Goal: Information Seeking & Learning: Learn about a topic

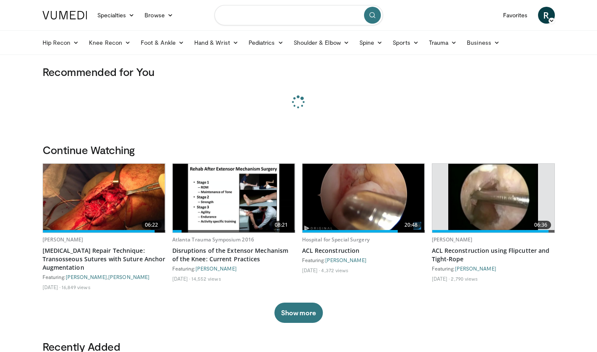
click at [275, 16] on input "Search topics, interventions" at bounding box center [299, 15] width 169 height 20
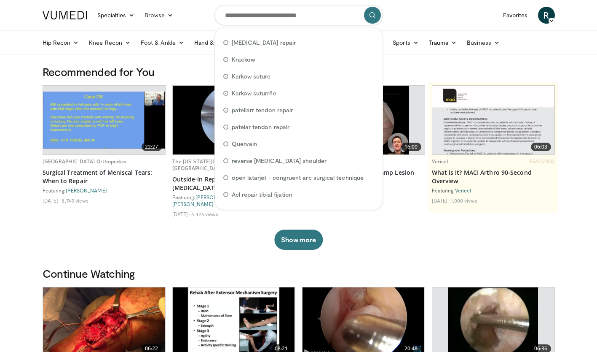
click at [264, 47] on div "patellar tendon repair" at bounding box center [298, 42] width 161 height 17
type input "**********"
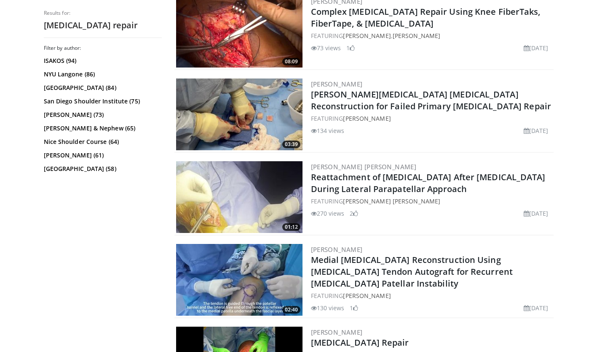
scroll to position [385, 0]
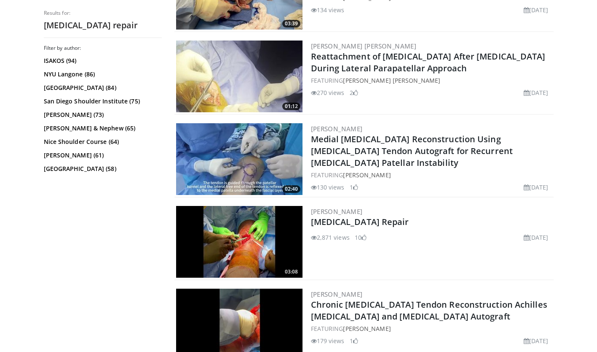
click at [384, 222] on link "Patellar Tendon Repair" at bounding box center [360, 221] width 98 height 11
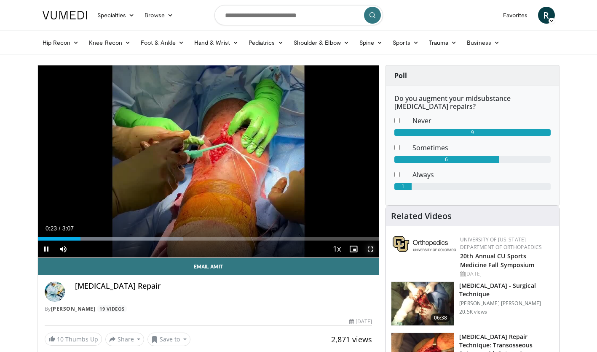
drag, startPoint x: 373, startPoint y: 250, endPoint x: 374, endPoint y: 281, distance: 31.2
click at [373, 250] on span "Video Player" at bounding box center [370, 248] width 17 height 17
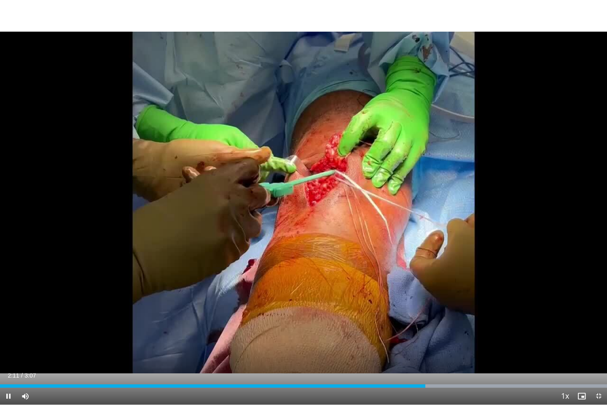
click at [502, 351] on div "Loaded : 100.00% 2:11 2:34" at bounding box center [303, 385] width 607 height 3
click at [537, 351] on div "Loaded : 100.00% 2:36 2:45" at bounding box center [303, 383] width 607 height 8
click at [556, 351] on div "Loaded : 100.00% 2:46 2:51" at bounding box center [303, 383] width 607 height 8
click at [578, 351] on span "Video Player" at bounding box center [581, 395] width 17 height 17
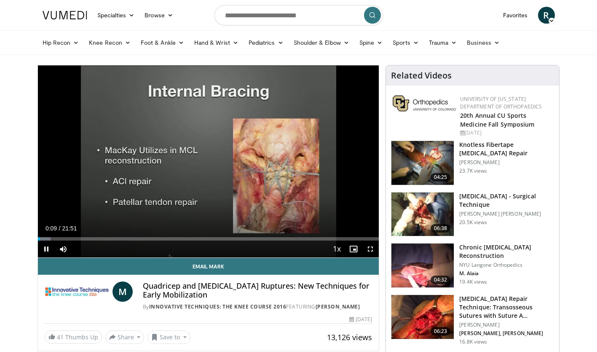
click at [314, 238] on div "Loaded : 3.80% 00:09 17:40" at bounding box center [208, 238] width 341 height 3
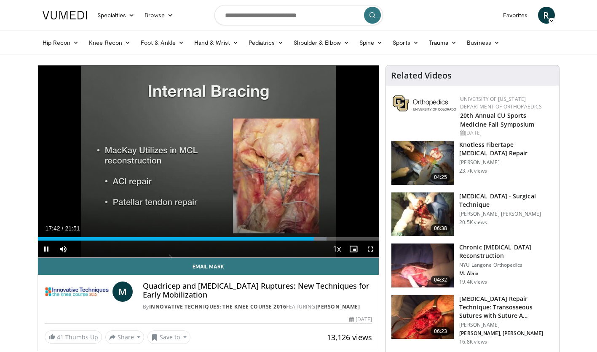
click at [289, 238] on div "17:42" at bounding box center [176, 238] width 276 height 3
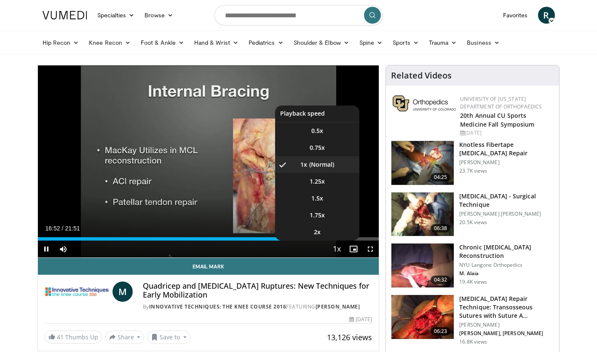
click at [333, 248] on span "Video Player" at bounding box center [337, 249] width 12 height 17
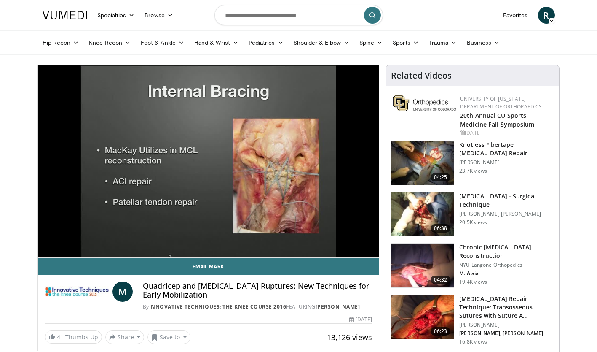
click at [322, 231] on div "10 seconds Tap to unmute" at bounding box center [208, 161] width 341 height 192
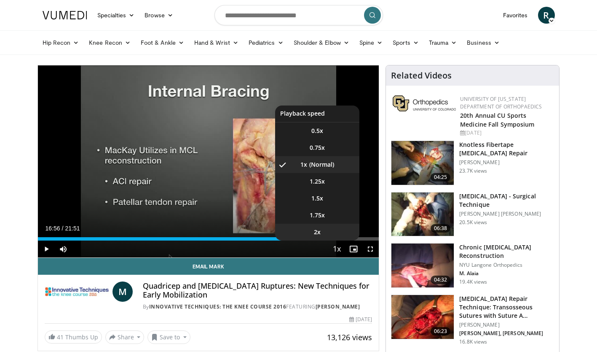
click at [325, 233] on li "2x" at bounding box center [317, 231] width 84 height 17
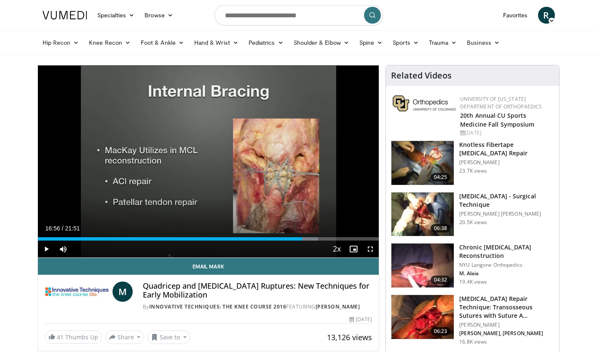
click at [265, 205] on div "10 seconds Tap to unmute" at bounding box center [208, 161] width 341 height 192
click at [212, 166] on icon "Video Player" at bounding box center [208, 161] width 24 height 24
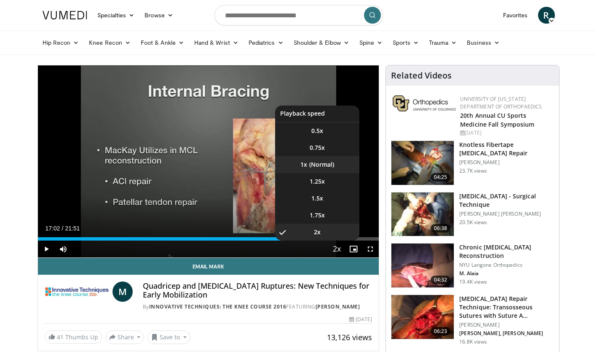
click at [317, 167] on li "1x" at bounding box center [317, 164] width 84 height 17
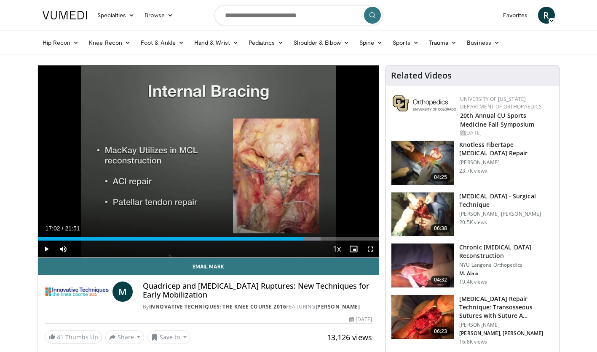
click at [211, 166] on icon "Video Player" at bounding box center [208, 161] width 24 height 24
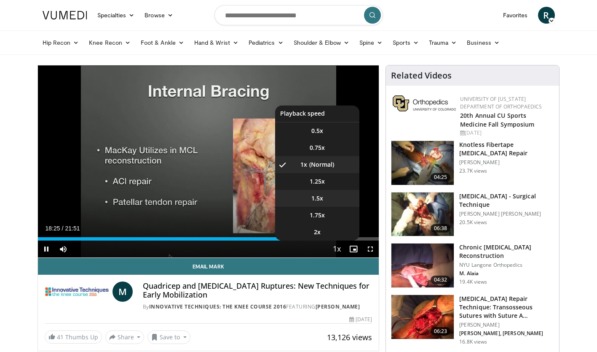
click at [317, 196] on span "1.5x" at bounding box center [317, 198] width 12 height 8
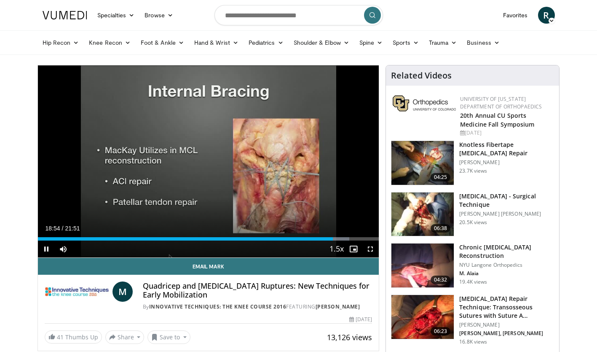
click at [301, 159] on icon "Video Player" at bounding box center [302, 161] width 24 height 24
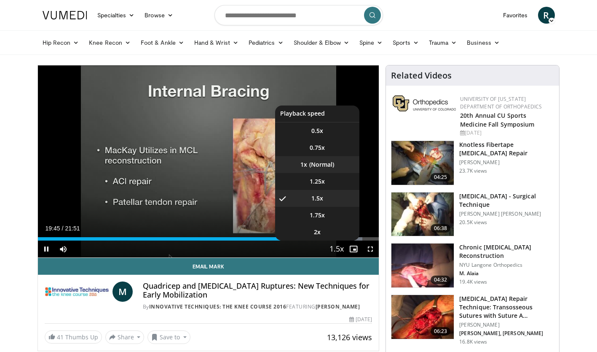
click at [325, 166] on li "1x" at bounding box center [317, 164] width 84 height 17
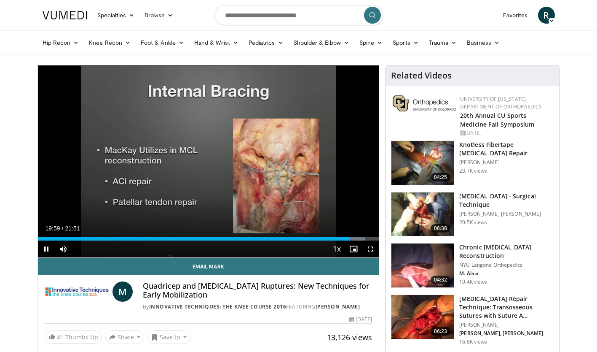
click at [310, 165] on icon "Video Player" at bounding box center [302, 161] width 24 height 24
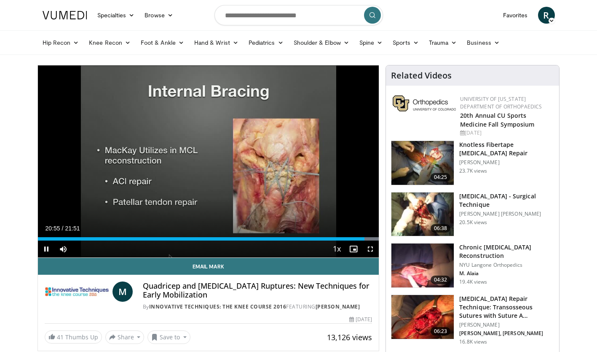
click at [302, 158] on icon "Video Player" at bounding box center [302, 161] width 24 height 24
click at [306, 103] on div "20 seconds Tap to unmute" at bounding box center [208, 161] width 341 height 192
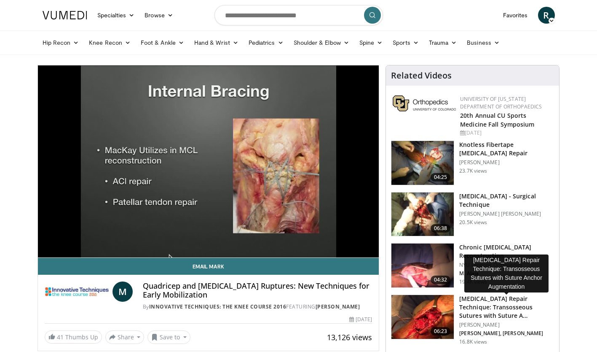
click at [482, 298] on h3 "Patellar Tendon Repair Technique: Transosseous Sutures with Suture A…" at bounding box center [506, 306] width 95 height 25
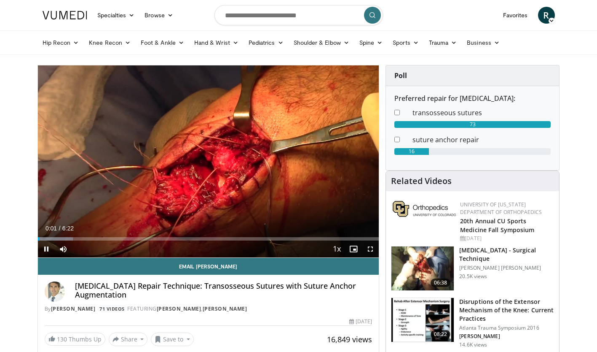
click at [141, 238] on div "Loaded : 10.36% 0:01 1:55" at bounding box center [208, 238] width 341 height 3
click at [220, 239] on div "Loaded : 34.03% 1:56 3:23" at bounding box center [208, 238] width 341 height 3
click at [310, 236] on div "Loaded : 70.67% 3:28 5:05" at bounding box center [208, 236] width 341 height 8
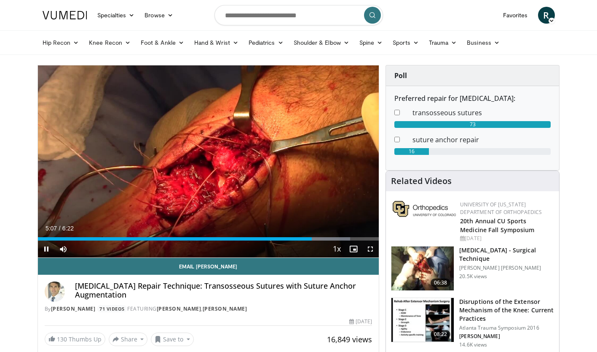
click at [325, 239] on div "Progress Bar" at bounding box center [328, 238] width 45 height 3
click at [336, 239] on div "Loaded : 100.00% 5:23 5:34" at bounding box center [208, 238] width 341 height 3
click at [344, 236] on div "Loaded : 100.00% 5:37 5:42" at bounding box center [208, 236] width 341 height 8
click at [352, 239] on div "Loaded : 100.00% 5:44 5:52" at bounding box center [208, 238] width 341 height 3
click at [358, 239] on div "Loaded : 100.00% 5:52 5:59" at bounding box center [208, 238] width 341 height 3
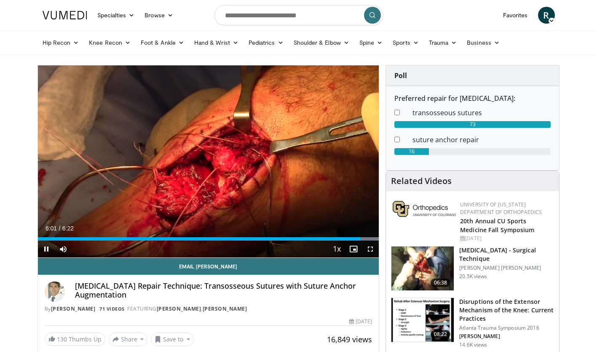
click at [365, 239] on div "Progress Bar" at bounding box center [342, 238] width 73 height 3
click at [393, 174] on div "Related Videos" at bounding box center [472, 181] width 173 height 20
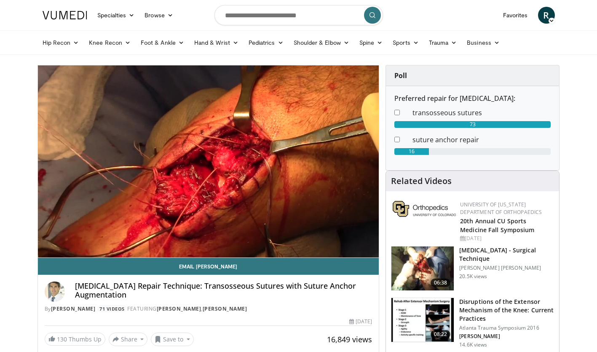
click at [440, 306] on img at bounding box center [423, 320] width 62 height 44
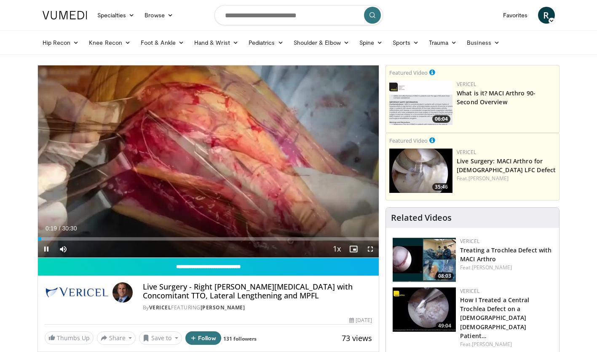
click at [349, 236] on div "Loaded : 3.79% 00:19 27:47" at bounding box center [208, 236] width 341 height 8
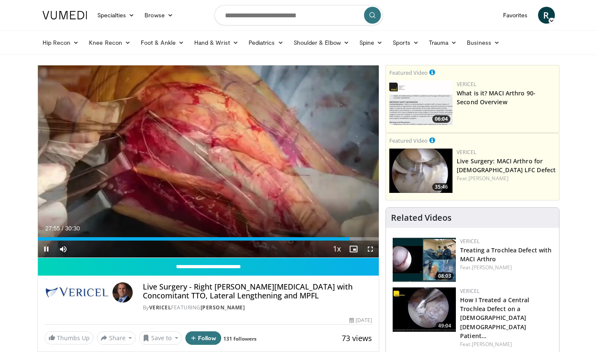
click at [374, 238] on div "Loaded : 94.83% 27:55 30:03" at bounding box center [208, 238] width 341 height 3
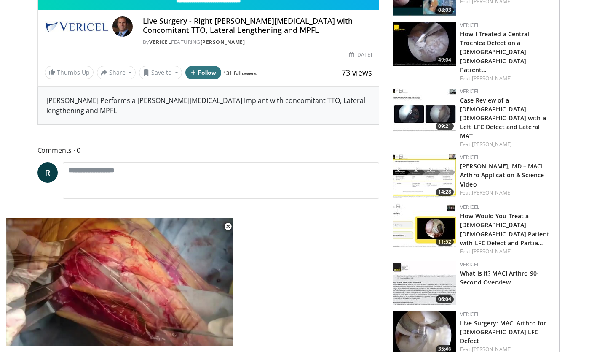
scroll to position [295, 0]
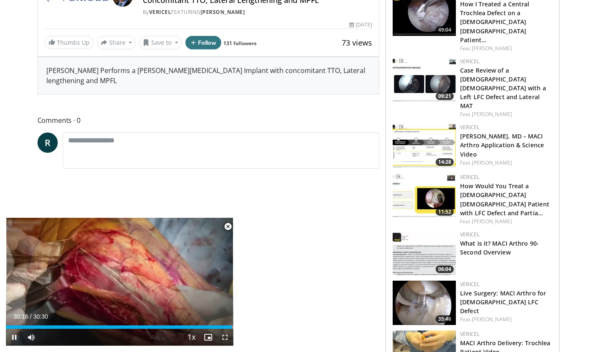
click at [230, 225] on span "Video Player" at bounding box center [228, 226] width 17 height 17
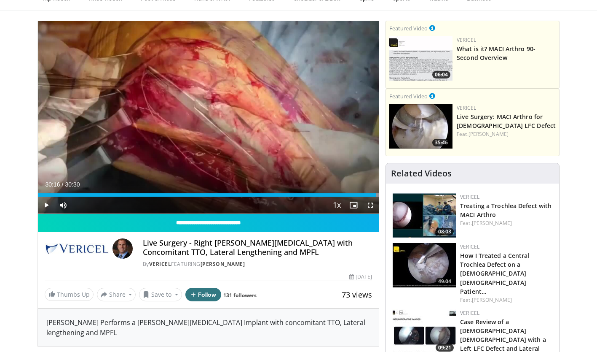
scroll to position [0, 0]
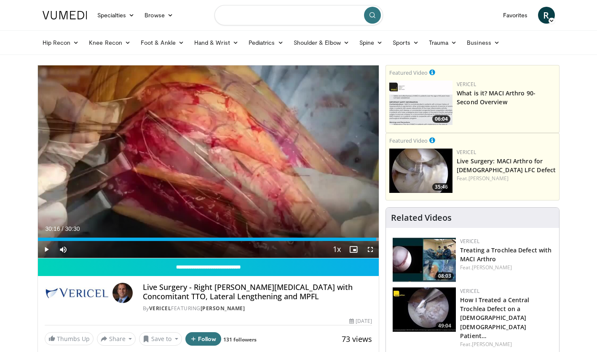
click at [294, 19] on input "Search topics, interventions" at bounding box center [299, 15] width 169 height 20
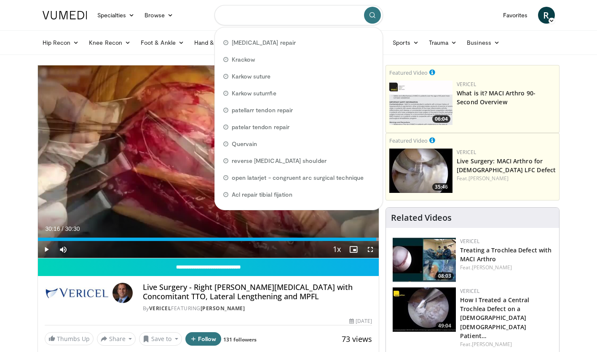
type input "*"
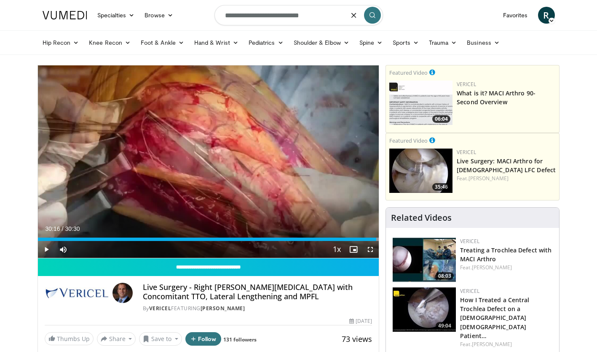
type input "**********"
